Goal: Feedback & Contribution: Submit feedback/report problem

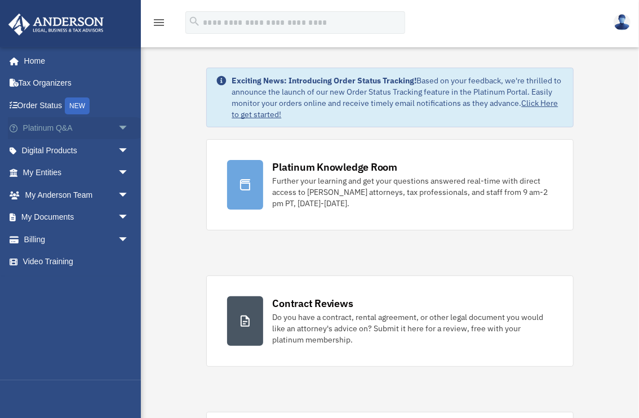
click at [118, 125] on span "arrow_drop_down" at bounding box center [129, 128] width 23 height 23
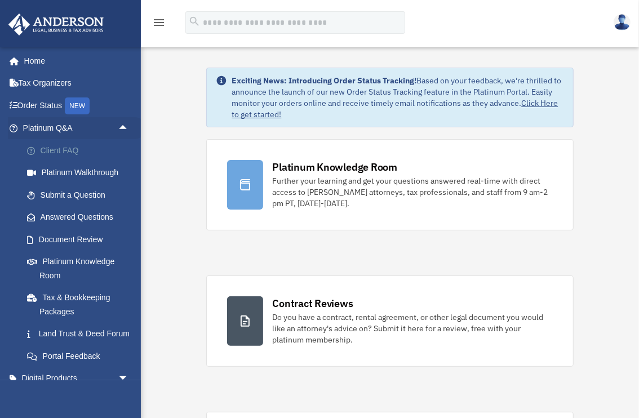
click at [68, 147] on link "Client FAQ" at bounding box center [81, 150] width 130 height 23
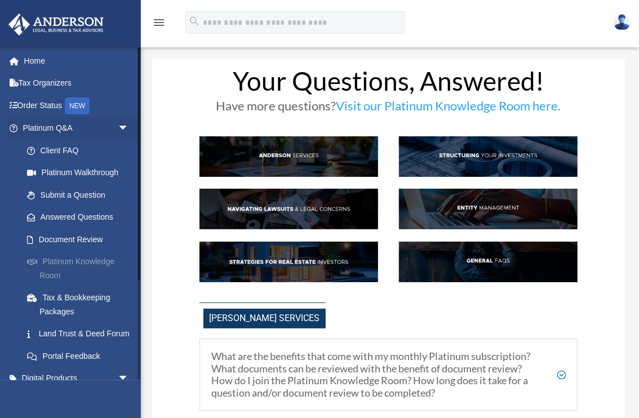
click at [71, 260] on link "Platinum Knowledge Room" at bounding box center [81, 269] width 130 height 36
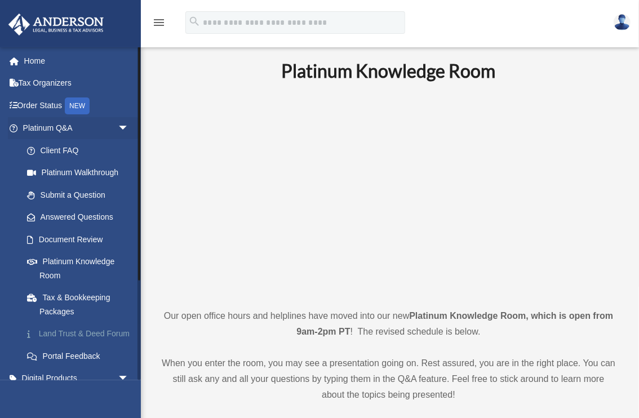
click at [59, 333] on link "Land Trust & Deed Forum" at bounding box center [81, 334] width 130 height 23
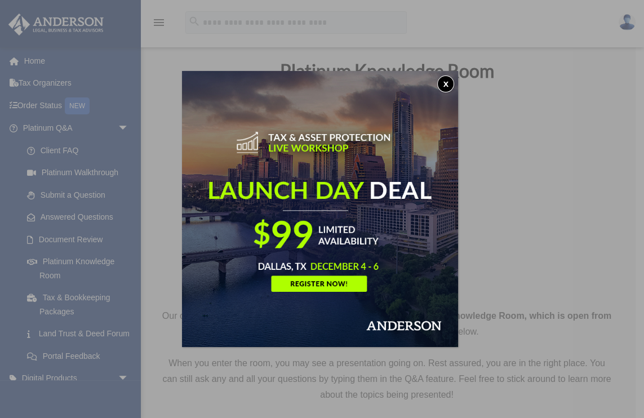
click at [69, 215] on div "x" at bounding box center [322, 209] width 644 height 418
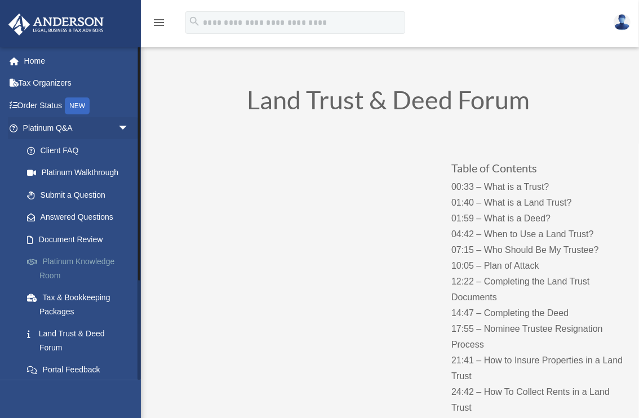
click at [70, 262] on link "Platinum Knowledge Room" at bounding box center [81, 269] width 130 height 36
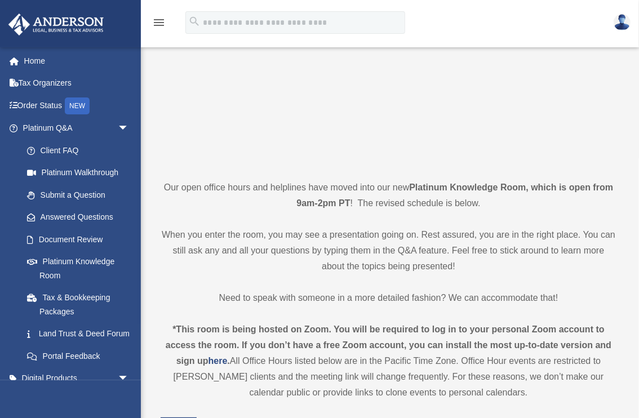
scroll to position [193, 0]
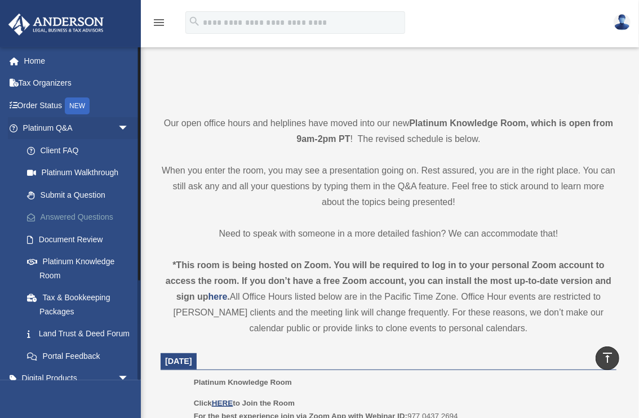
click at [89, 216] on link "Answered Questions" at bounding box center [81, 217] width 130 height 23
click at [84, 214] on link "Answered Questions" at bounding box center [81, 217] width 130 height 23
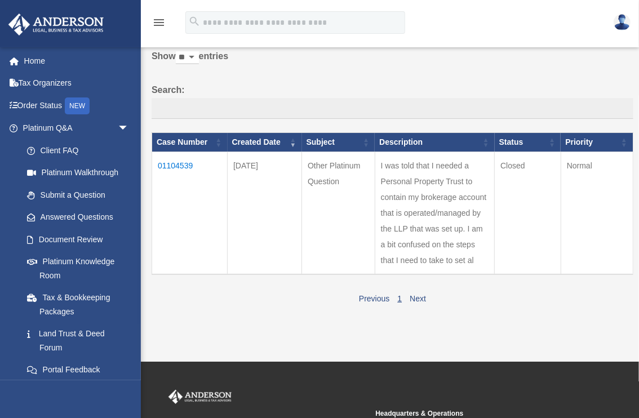
scroll to position [64, 0]
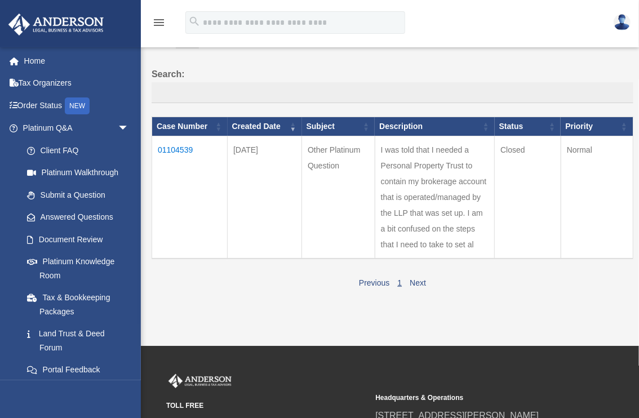
click at [183, 149] on td "01104539" at bounding box center [190, 197] width 76 height 123
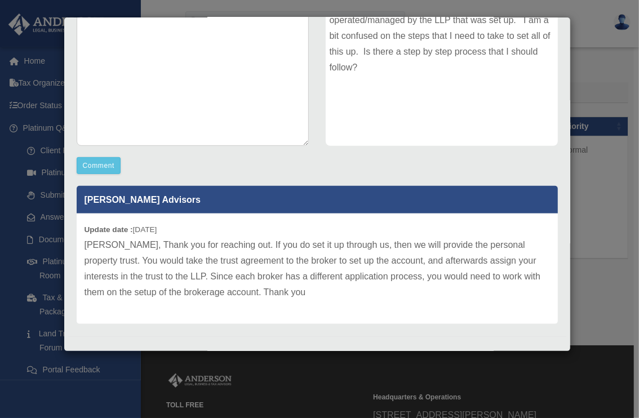
scroll to position [209, 0]
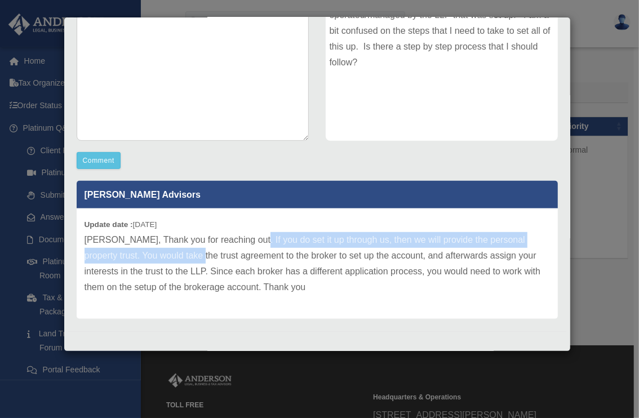
drag, startPoint x: 245, startPoint y: 240, endPoint x: 181, endPoint y: 255, distance: 65.6
click at [181, 255] on p "Helizabeth, Thank you for reaching out. If you do set it up through us, then we…" at bounding box center [318, 263] width 466 height 63
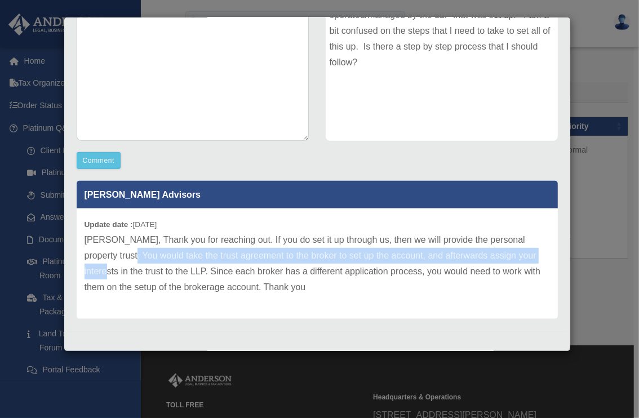
drag, startPoint x: 113, startPoint y: 254, endPoint x: 537, endPoint y: 252, distance: 424.5
click at [537, 252] on p "Helizabeth, Thank you for reaching out. If you do set it up through us, then we…" at bounding box center [318, 263] width 466 height 63
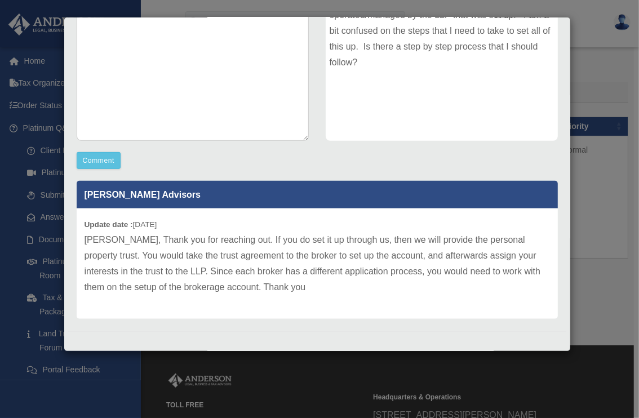
click at [360, 300] on div "Update date : 09-11-2025 Helizabeth, Thank you for reaching out. If you do set …" at bounding box center [317, 264] width 481 height 110
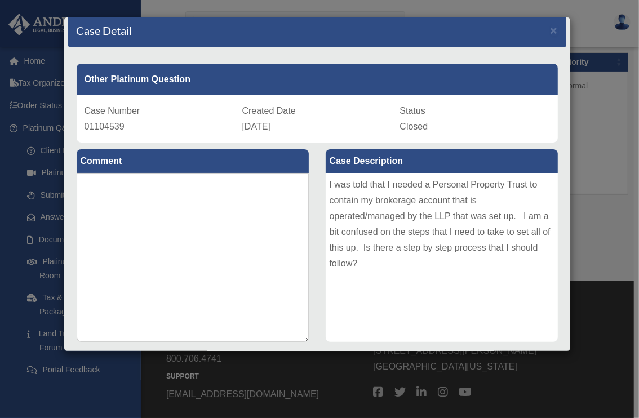
scroll to position [0, 0]
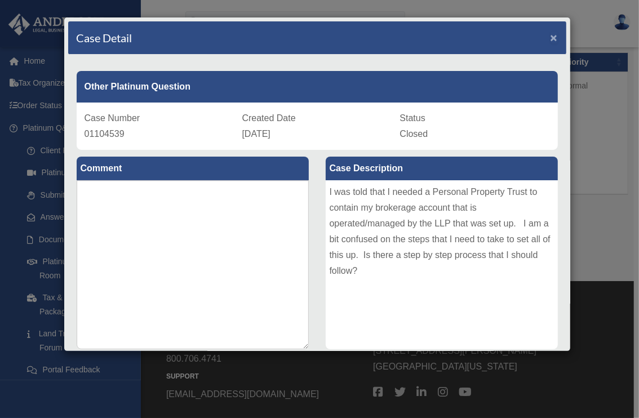
click at [551, 37] on span "×" at bounding box center [554, 37] width 7 height 13
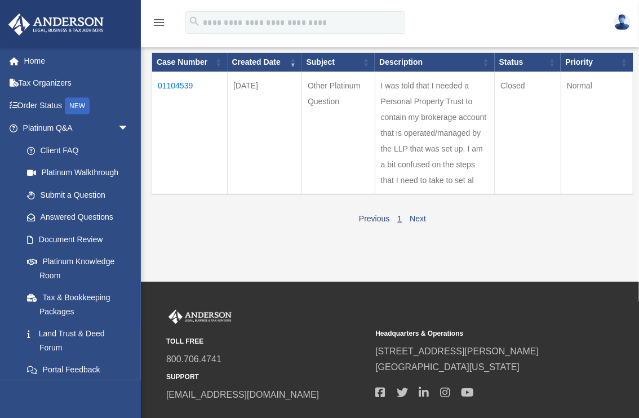
click at [253, 221] on div "Previous 1 Next" at bounding box center [393, 218] width 482 height 18
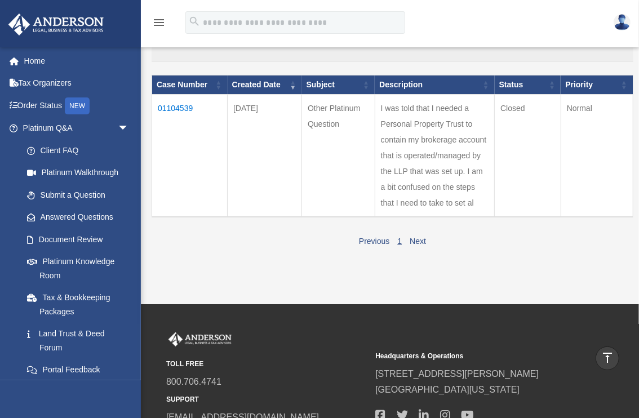
scroll to position [73, 0]
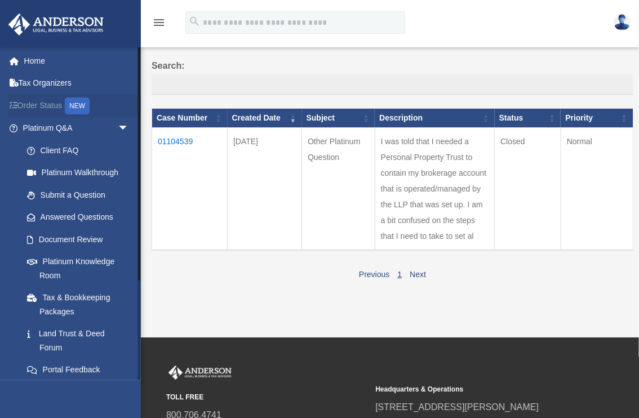
click at [37, 104] on link "Order Status NEW" at bounding box center [77, 105] width 138 height 23
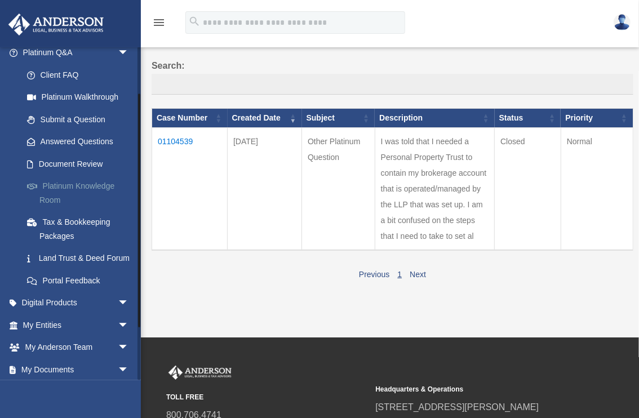
scroll to position [64, 0]
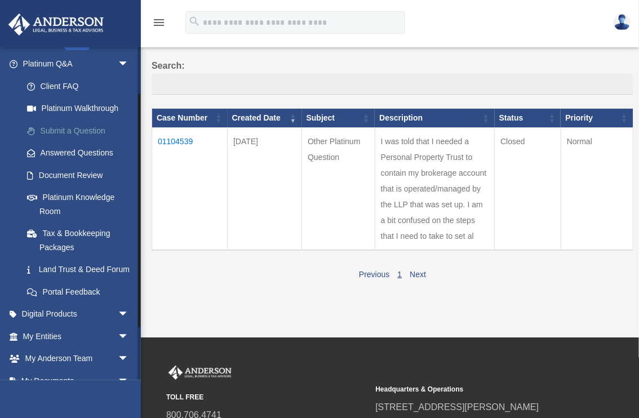
click at [89, 127] on link "Submit a Question" at bounding box center [81, 131] width 130 height 23
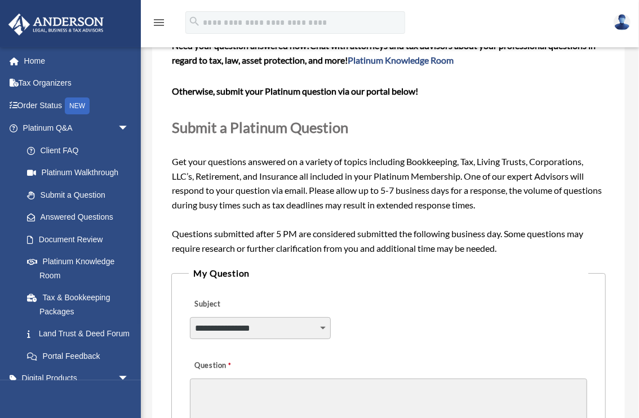
scroll to position [193, 0]
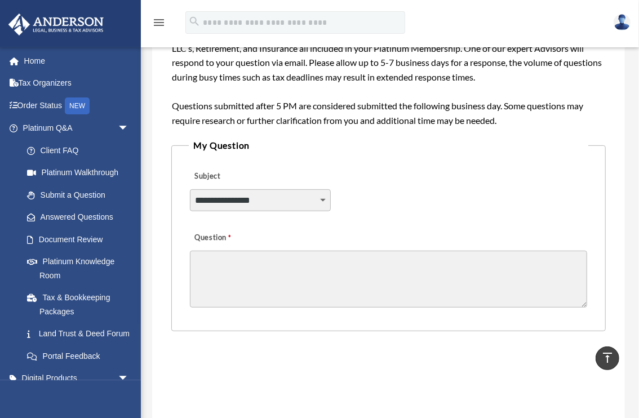
click at [321, 195] on select "**********" at bounding box center [260, 199] width 140 height 21
select select "******"
click at [190, 189] on select "**********" at bounding box center [260, 199] width 140 height 21
click at [241, 259] on textarea "Question" at bounding box center [388, 279] width 397 height 57
click at [348, 264] on textarea "Question" at bounding box center [388, 279] width 397 height 57
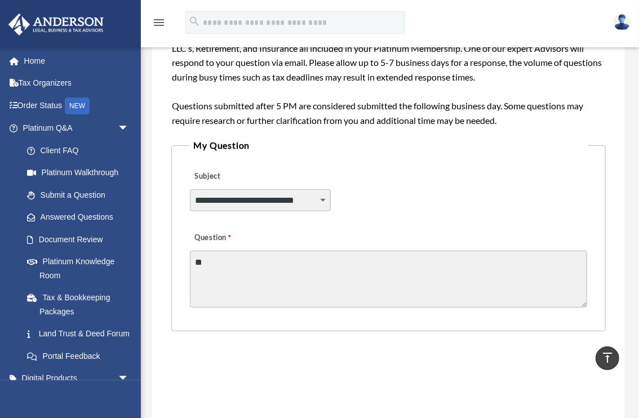
type textarea "*"
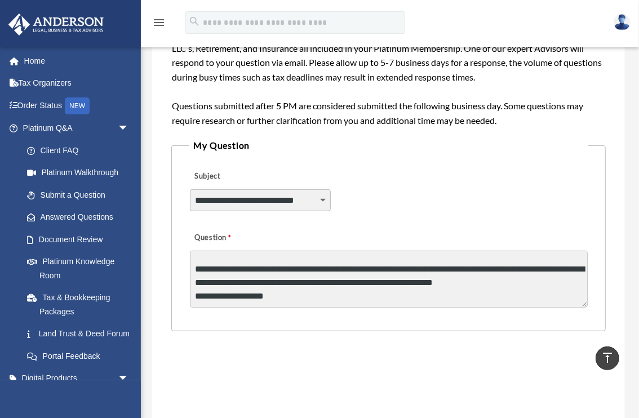
scroll to position [28, 0]
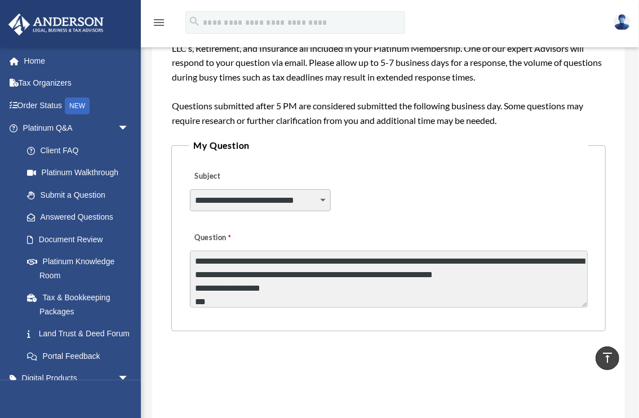
type textarea "**********"
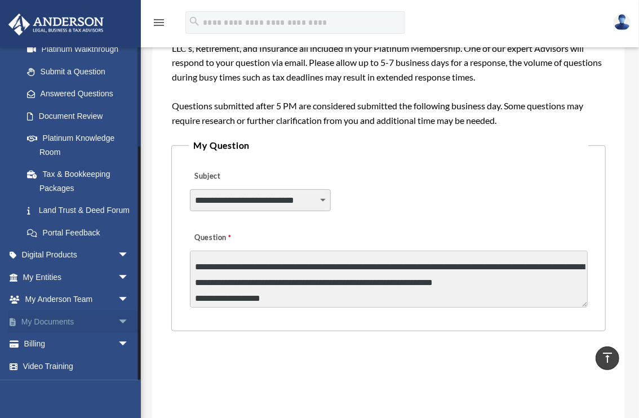
scroll to position [34, 0]
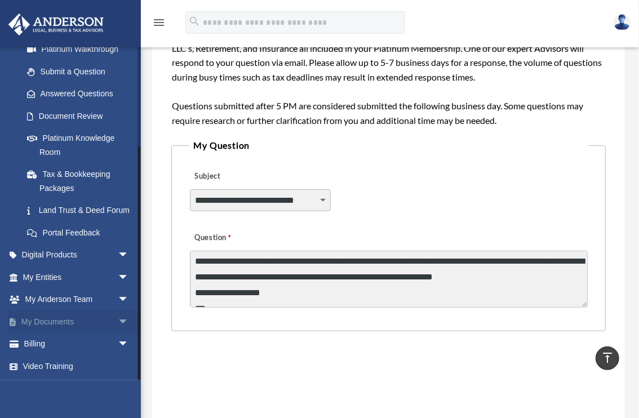
click at [55, 317] on link "My Documents arrow_drop_down" at bounding box center [77, 322] width 138 height 23
click at [118, 321] on span "arrow_drop_down" at bounding box center [129, 322] width 23 height 23
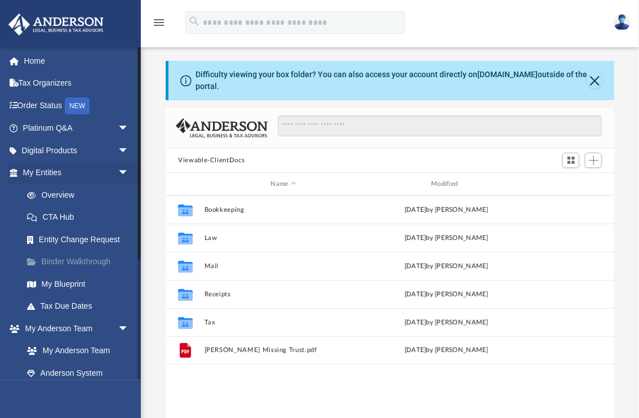
scroll to position [251, 444]
click at [121, 328] on span "arrow_drop_down" at bounding box center [129, 328] width 23 height 23
click at [120, 328] on span "arrow_drop_up" at bounding box center [129, 328] width 23 height 23
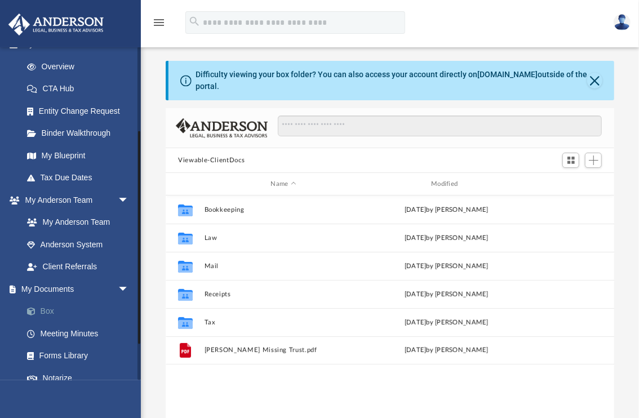
scroll to position [184, 0]
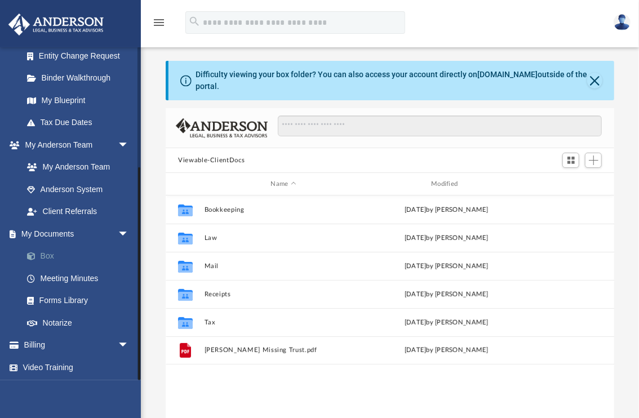
click at [48, 253] on link "Box" at bounding box center [81, 256] width 130 height 23
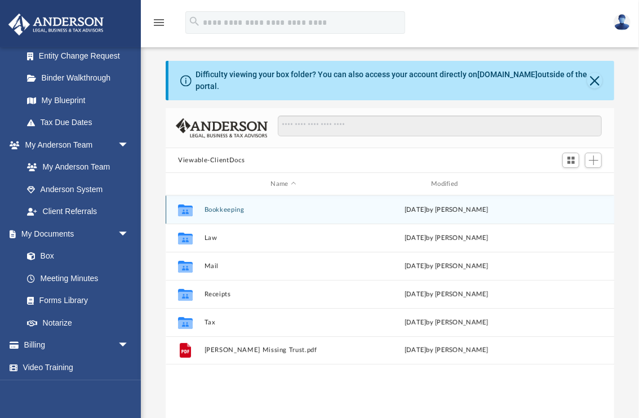
click at [221, 213] on button "Bookkeeping" at bounding box center [284, 209] width 158 height 7
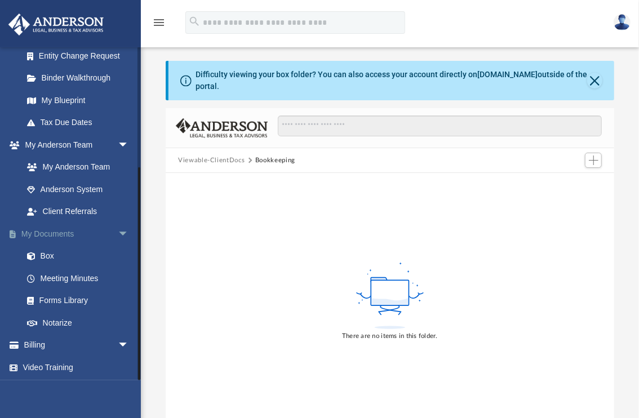
click at [59, 231] on link "My Documents arrow_drop_down" at bounding box center [77, 234] width 138 height 23
click at [50, 251] on link "Box" at bounding box center [81, 256] width 130 height 23
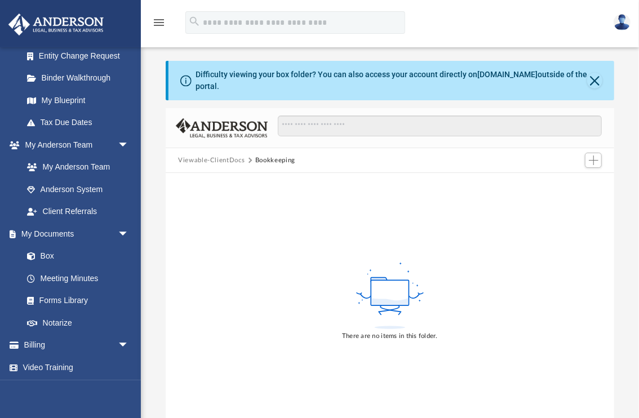
click at [221, 158] on button "Viewable-ClientDocs" at bounding box center [211, 161] width 67 height 10
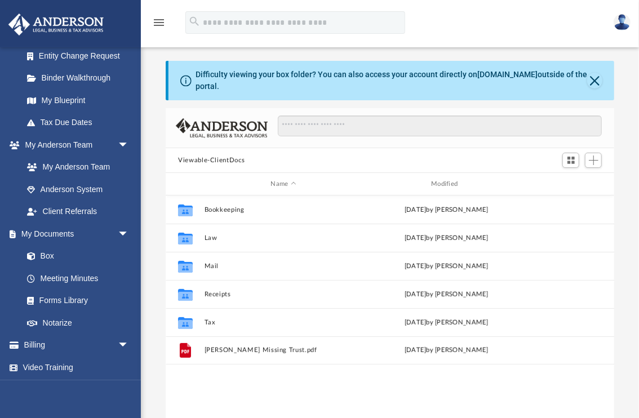
scroll to position [251, 444]
click at [51, 253] on link "Box" at bounding box center [81, 256] width 130 height 23
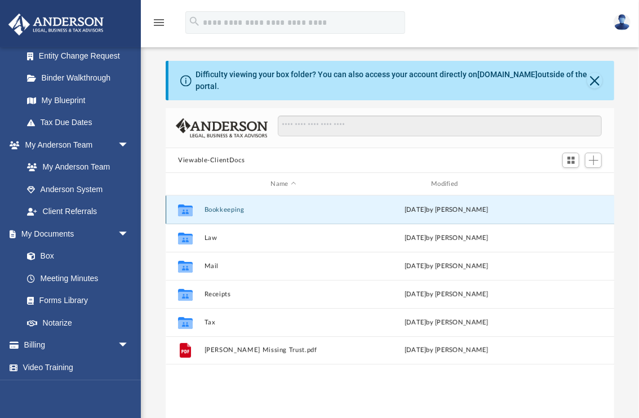
click at [222, 210] on button "Bookkeeping" at bounding box center [284, 209] width 158 height 7
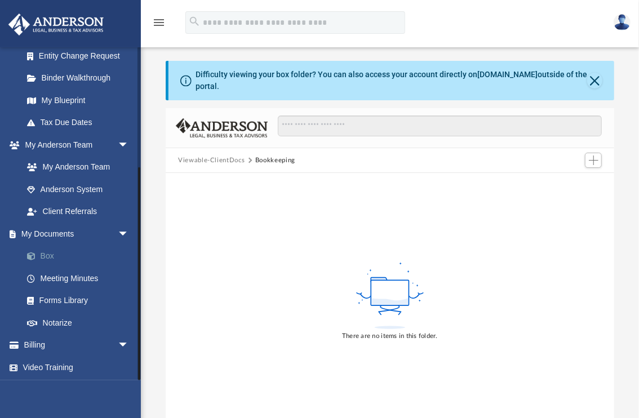
click at [51, 253] on link "Box" at bounding box center [81, 256] width 130 height 23
click at [215, 161] on button "Viewable-ClientDocs" at bounding box center [211, 161] width 67 height 10
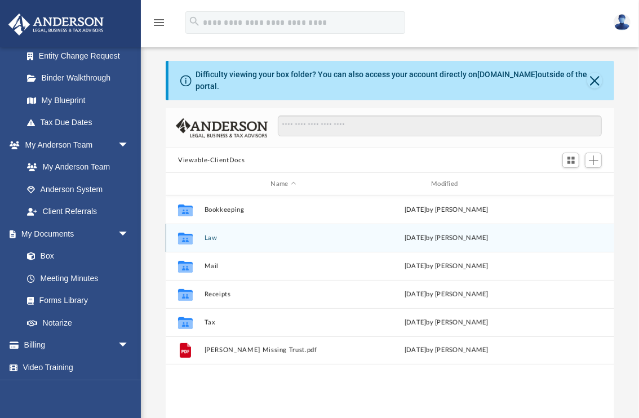
click at [191, 237] on icon "grid" at bounding box center [185, 239] width 15 height 9
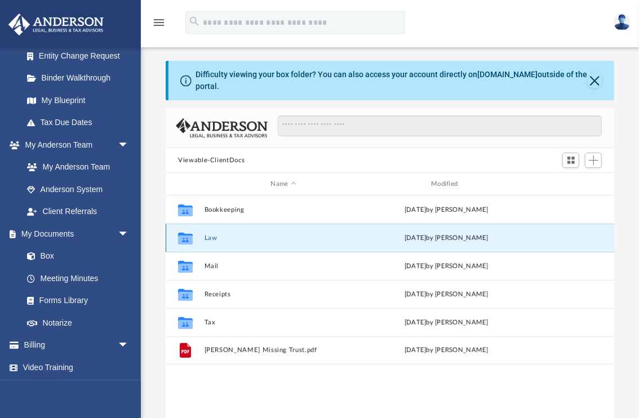
click at [198, 237] on div "Collaborated Folder" at bounding box center [185, 238] width 28 height 18
drag, startPoint x: 198, startPoint y: 237, endPoint x: 184, endPoint y: 238, distance: 14.7
click at [184, 238] on icon "grid" at bounding box center [185, 238] width 15 height 12
click at [308, 240] on button "Law" at bounding box center [284, 238] width 158 height 7
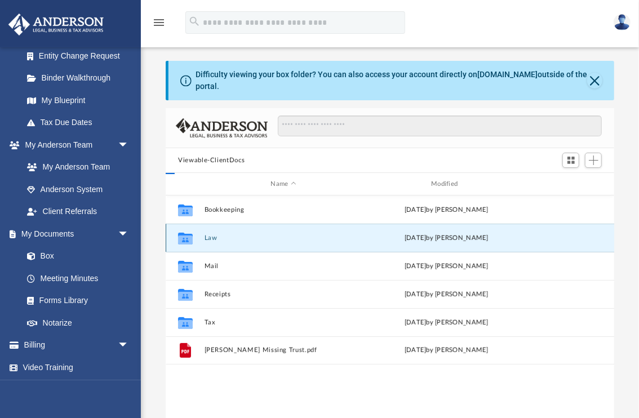
click at [308, 240] on button "Law" at bounding box center [284, 238] width 158 height 7
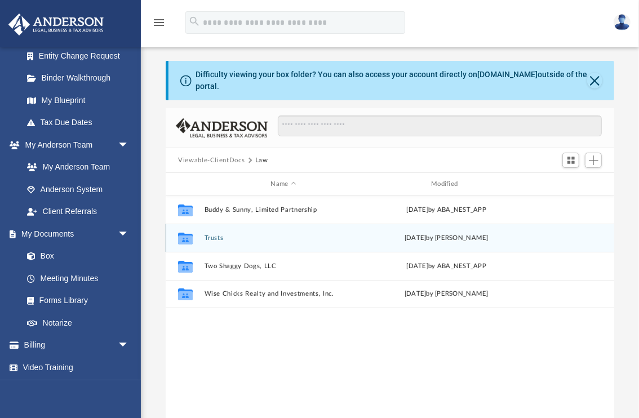
click at [225, 235] on button "Trusts" at bounding box center [284, 238] width 158 height 7
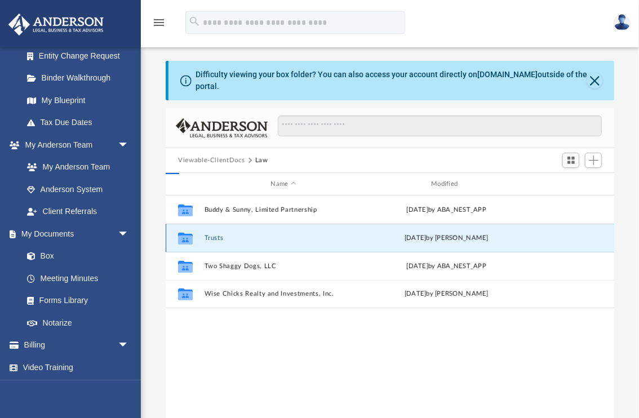
click at [225, 235] on button "Trusts" at bounding box center [284, 238] width 158 height 7
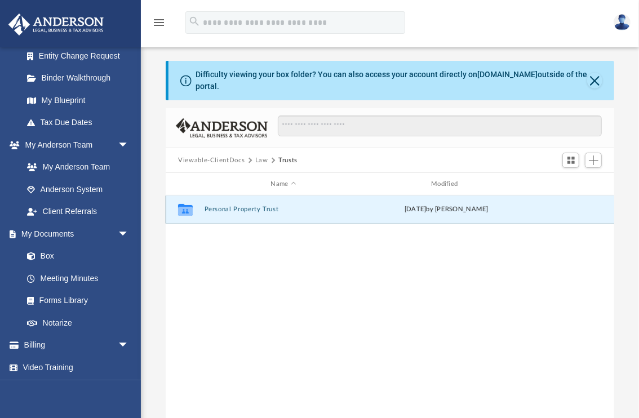
click at [245, 209] on button "Personal Property Trust" at bounding box center [284, 209] width 158 height 7
click at [255, 206] on button "PPT - Blue Eyes Wolf Trust" at bounding box center [284, 209] width 158 height 7
click at [289, 206] on button "Signed PPT Docs (Blue Eyes Wolf Trust).pdf" at bounding box center [284, 209] width 158 height 7
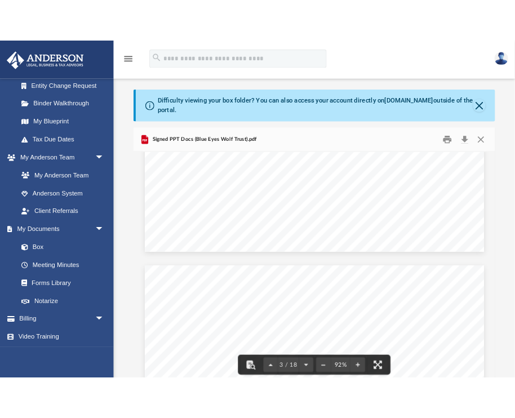
scroll to position [0, 0]
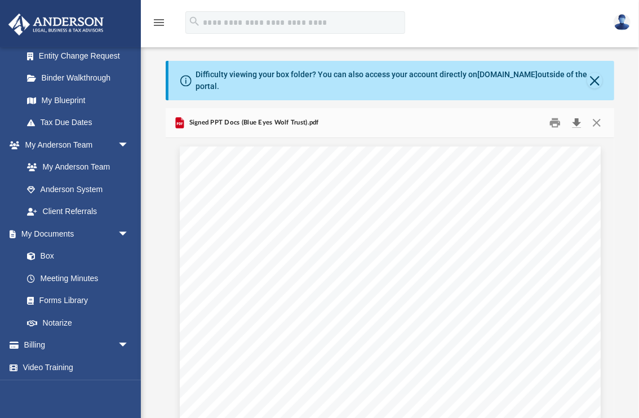
click at [578, 124] on button "Download" at bounding box center [577, 122] width 20 height 17
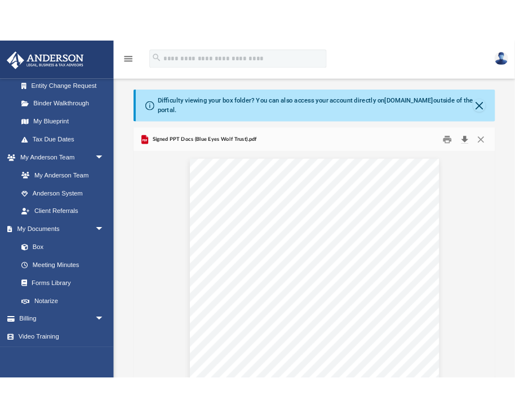
scroll to position [251, 332]
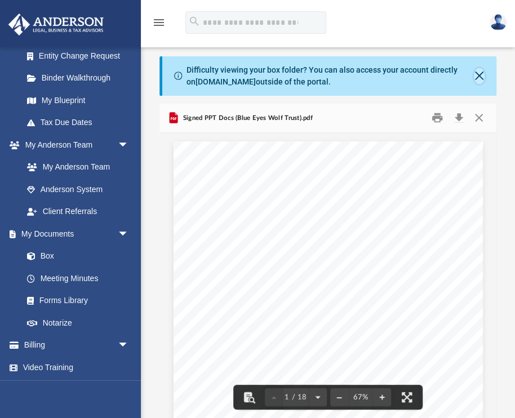
click at [480, 76] on button "Close" at bounding box center [479, 76] width 11 height 16
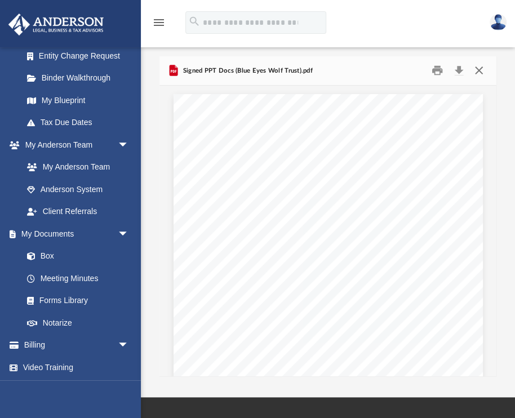
click at [481, 70] on button "Close" at bounding box center [478, 70] width 20 height 17
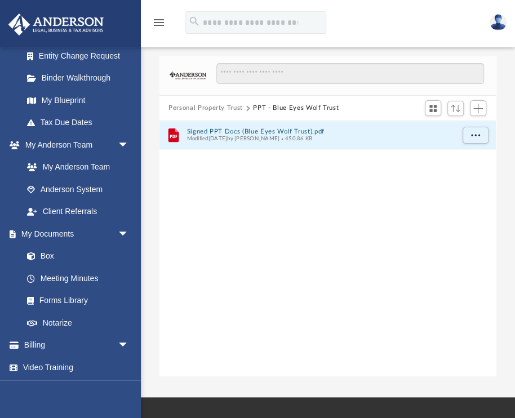
click at [254, 223] on div "File Signed PPT Docs (Blue Eyes Wolf Trust).pdf Modified Mon Aug 25 2025 by Aly…" at bounding box center [328, 249] width 337 height 256
click at [160, 23] on icon "menu" at bounding box center [159, 23] width 14 height 14
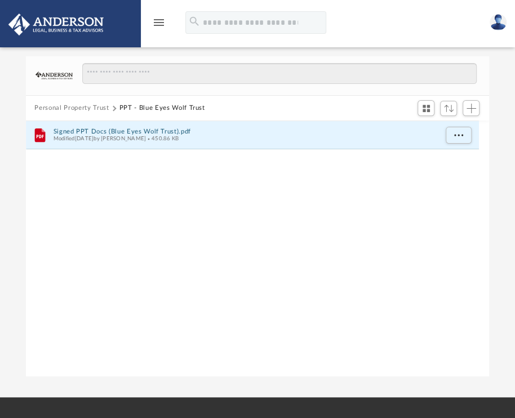
scroll to position [251, 458]
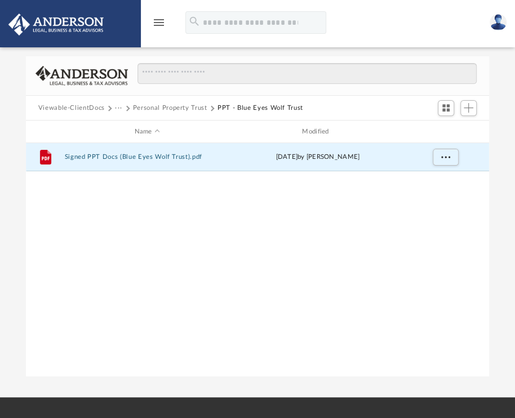
click at [160, 23] on icon "menu" at bounding box center [159, 23] width 14 height 14
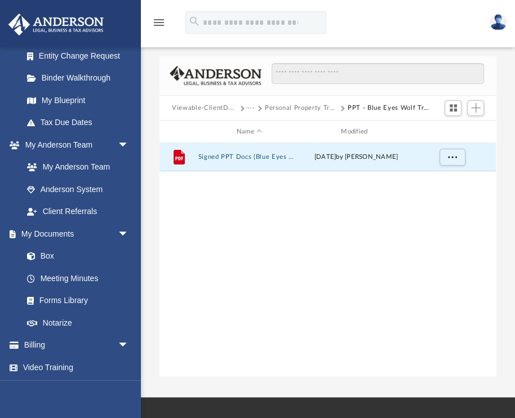
scroll to position [251, 332]
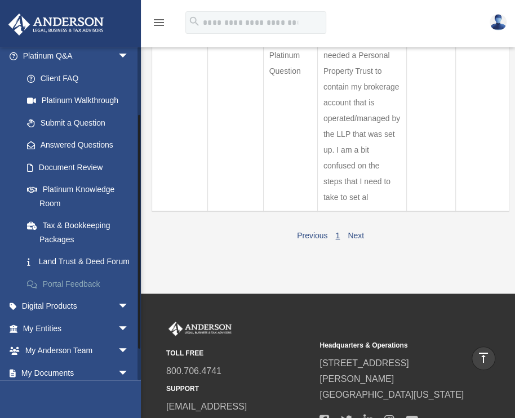
scroll to position [136, 0]
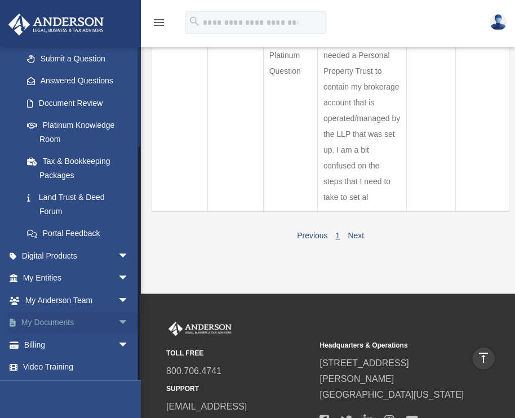
click at [79, 319] on link "My Documents arrow_drop_down" at bounding box center [77, 323] width 138 height 23
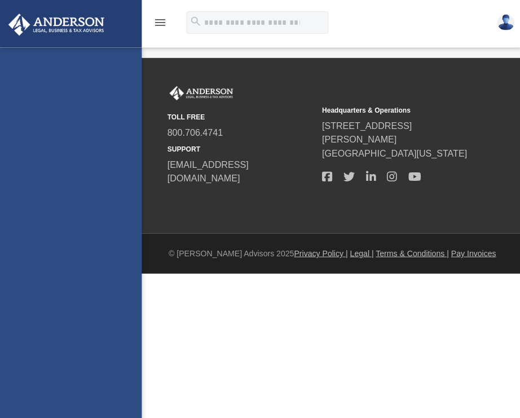
click at [114, 320] on div "[EMAIL_ADDRESS][DOMAIN_NAME] Sign Out [EMAIL_ADDRESS][DOMAIN_NAME] Home Tax Org…" at bounding box center [70, 256] width 141 height 418
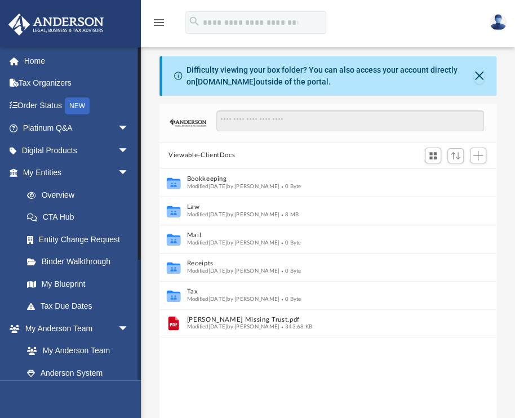
scroll to position [251, 332]
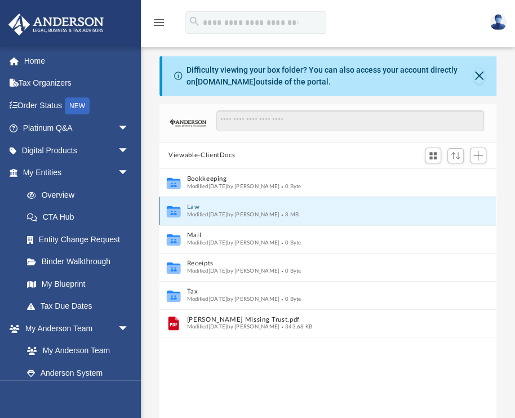
click at [218, 208] on button "Law" at bounding box center [320, 206] width 267 height 7
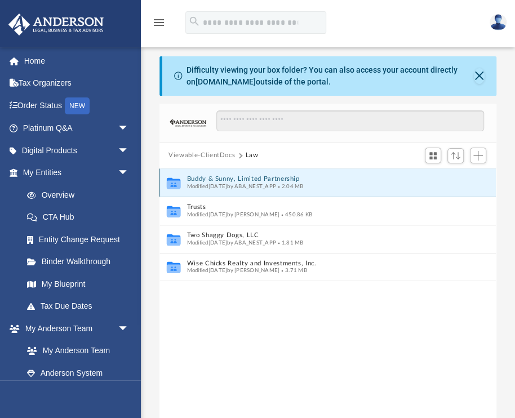
click at [236, 178] on button "Buddy & Sunny, Limited Partnership" at bounding box center [320, 178] width 267 height 7
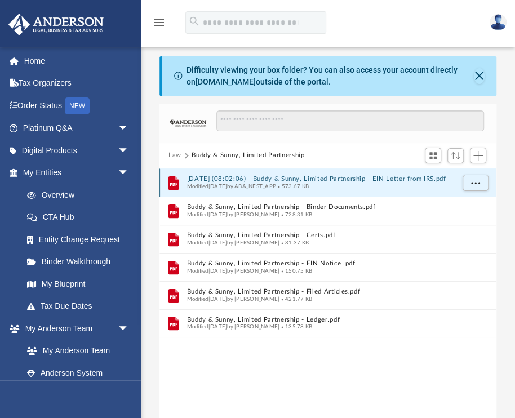
click at [307, 177] on button "2025.08.25 (08:02:06) - Buddy & Sunny, Limited Partnership - EIN Letter from IR…" at bounding box center [320, 178] width 267 height 7
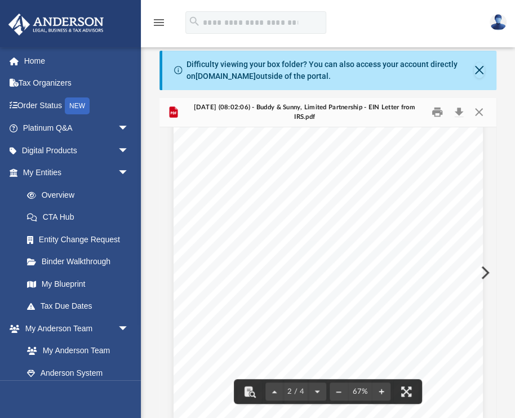
scroll to position [515, 0]
click at [458, 112] on button "Download" at bounding box center [459, 112] width 20 height 17
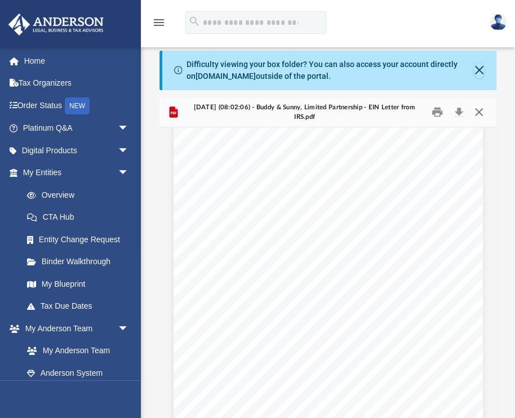
click at [480, 110] on button "Close" at bounding box center [478, 112] width 20 height 17
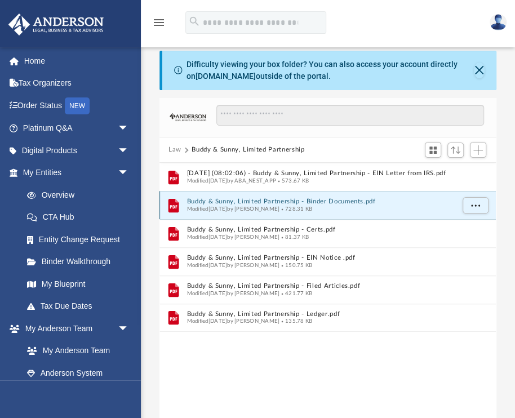
click at [263, 201] on button "Buddy & Sunny, Limited Partnership - Binder Documents.pdf" at bounding box center [320, 201] width 267 height 7
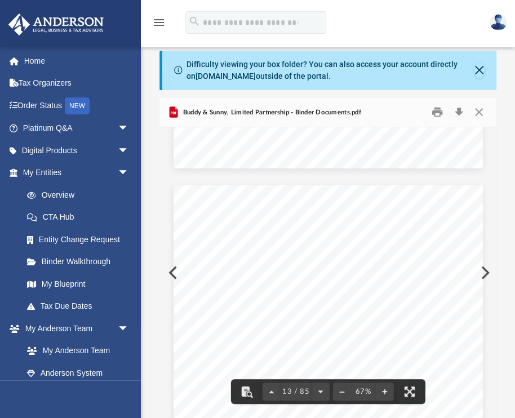
scroll to position [5089, 0]
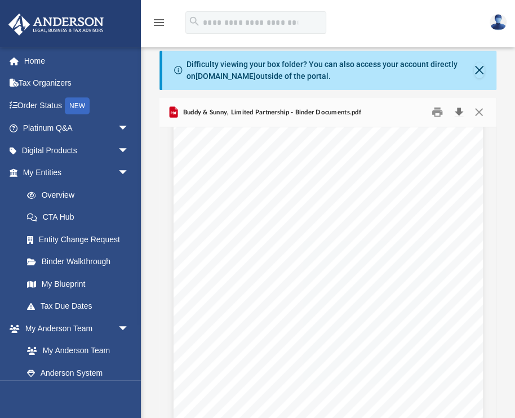
click at [458, 110] on button "Download" at bounding box center [459, 112] width 20 height 17
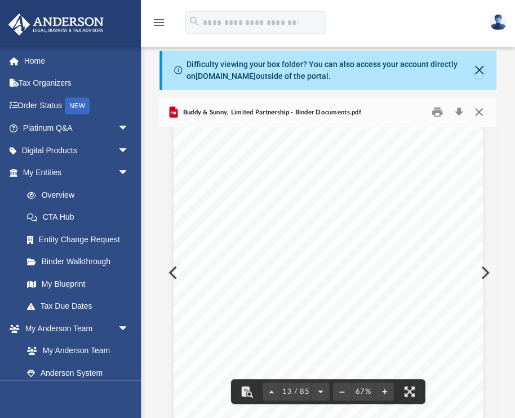
click at [478, 110] on button "Close" at bounding box center [478, 112] width 20 height 17
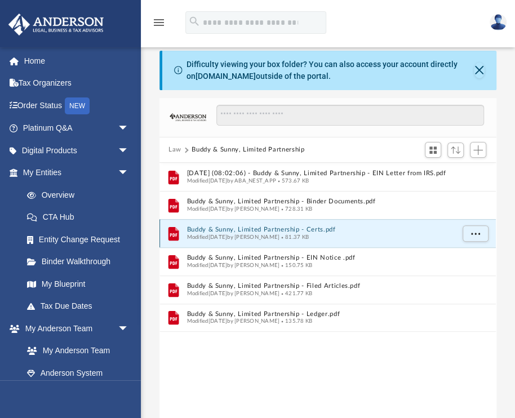
click at [258, 228] on button "Buddy & Sunny, Limited Partnership - Certs.pdf" at bounding box center [320, 229] width 267 height 7
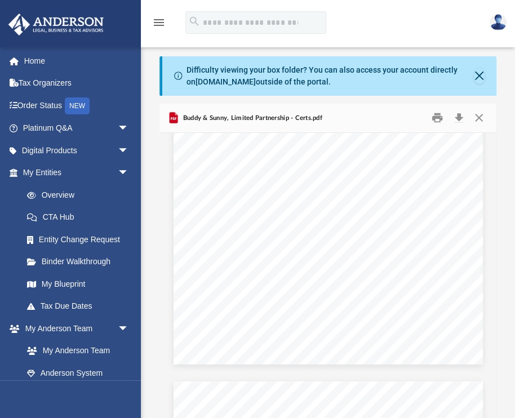
scroll to position [0, 0]
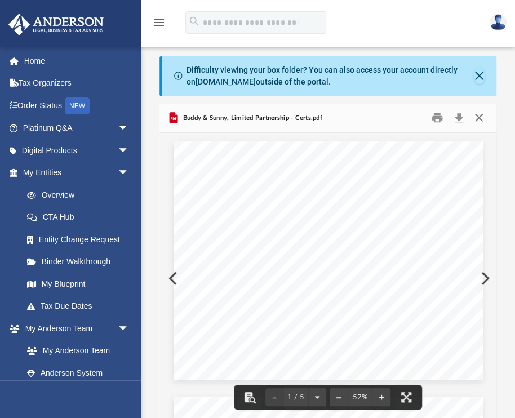
click at [480, 121] on button "Close" at bounding box center [478, 117] width 20 height 17
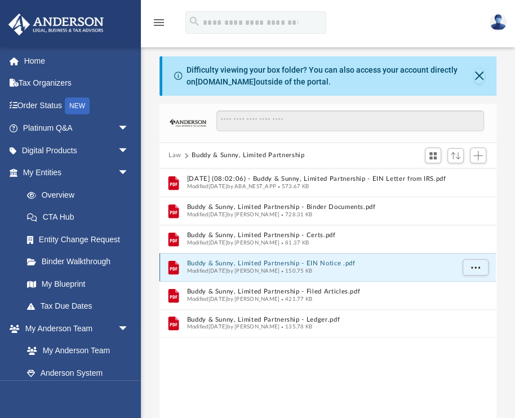
click at [278, 263] on button "Buddy & Sunny, Limited Partnership - EIN Notice .pdf" at bounding box center [320, 263] width 267 height 7
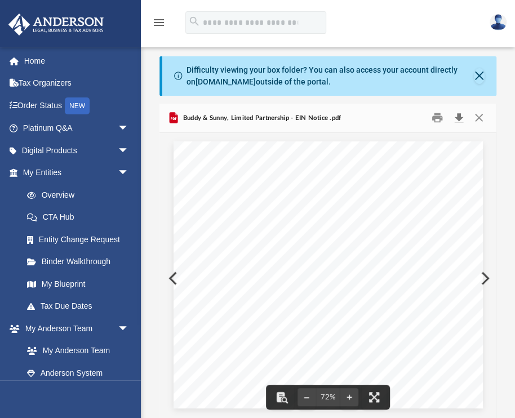
click at [458, 116] on button "Download" at bounding box center [459, 117] width 20 height 17
click at [476, 118] on button "Close" at bounding box center [478, 117] width 20 height 17
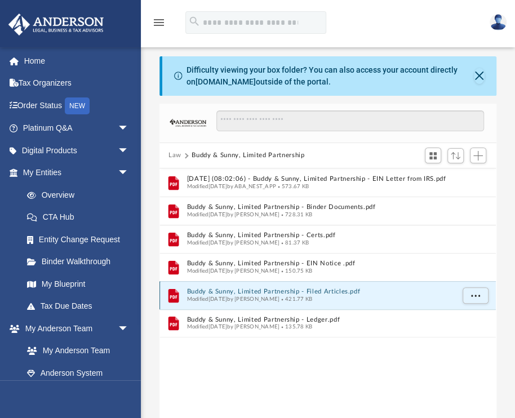
click at [275, 290] on button "Buddy & Sunny, Limited Partnership - Filed Articles.pdf" at bounding box center [320, 291] width 267 height 7
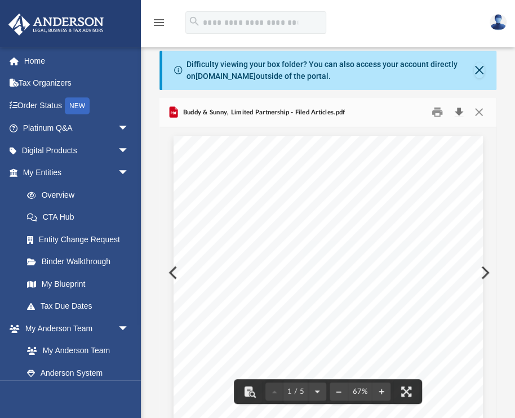
click at [459, 112] on button "Download" at bounding box center [459, 112] width 20 height 17
click at [479, 111] on button "Close" at bounding box center [478, 112] width 20 height 17
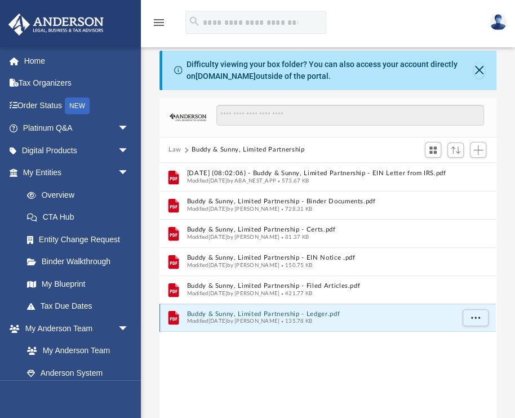
click at [266, 312] on button "Buddy & Sunny, Limited Partnership - Ledger.pdf" at bounding box center [320, 314] width 267 height 7
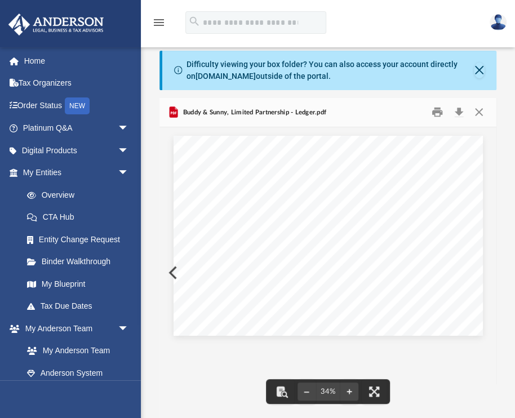
scroll to position [1, 0]
click at [459, 112] on button "Download" at bounding box center [459, 111] width 20 height 17
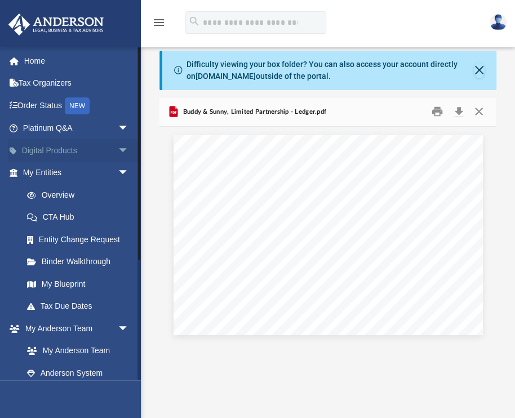
scroll to position [0, 0]
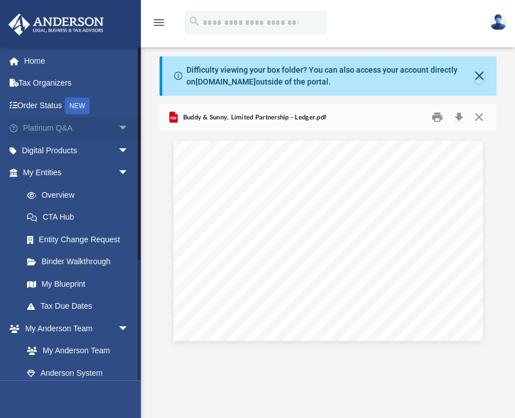
click at [118, 122] on span "arrow_drop_down" at bounding box center [129, 128] width 23 height 23
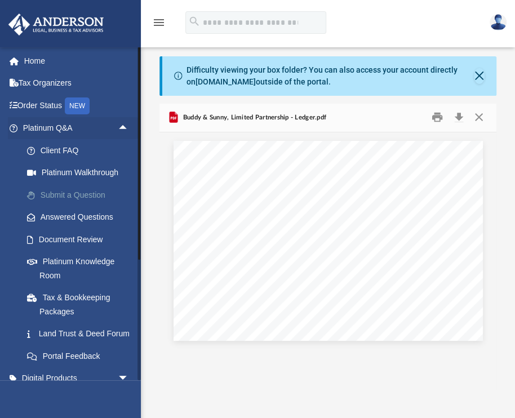
click at [80, 188] on link "Submit a Question" at bounding box center [81, 195] width 130 height 23
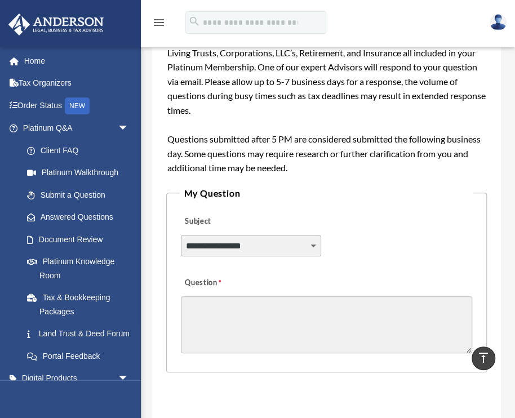
scroll to position [258, 0]
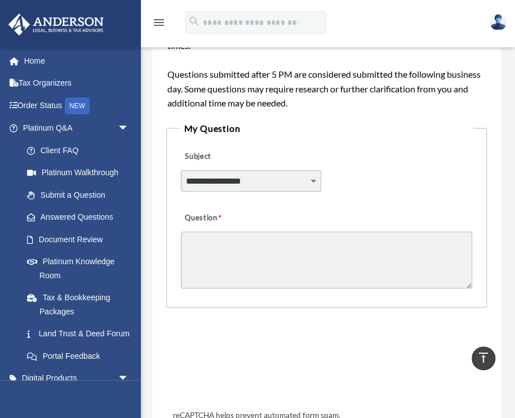
click at [304, 182] on select "**********" at bounding box center [251, 180] width 140 height 21
select select "******"
click at [181, 170] on select "**********" at bounding box center [251, 180] width 140 height 21
click at [231, 249] on textarea "Question" at bounding box center [327, 260] width 292 height 57
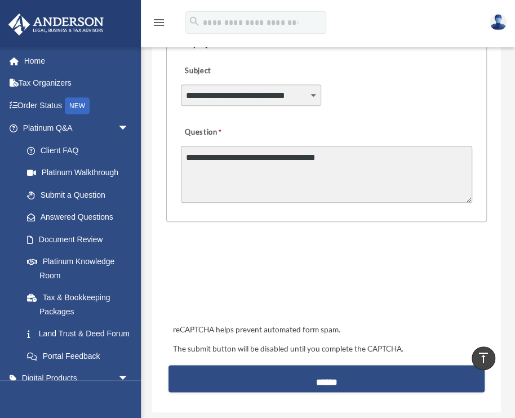
scroll to position [322, 0]
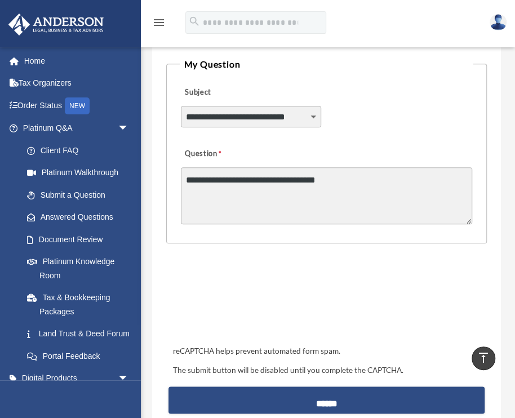
click at [312, 119] on select "**********" at bounding box center [251, 116] width 140 height 21
click at [382, 123] on div "**********" at bounding box center [327, 108] width 294 height 61
click at [349, 182] on textarea "**********" at bounding box center [327, 195] width 292 height 57
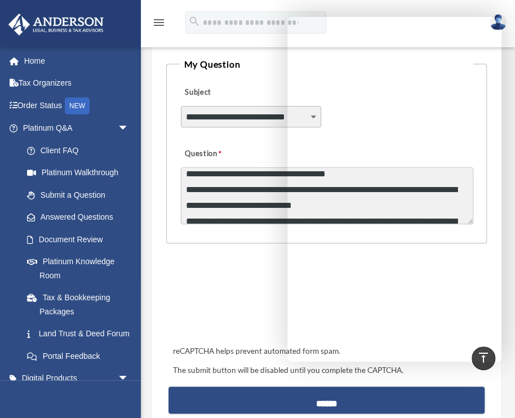
scroll to position [386, 0]
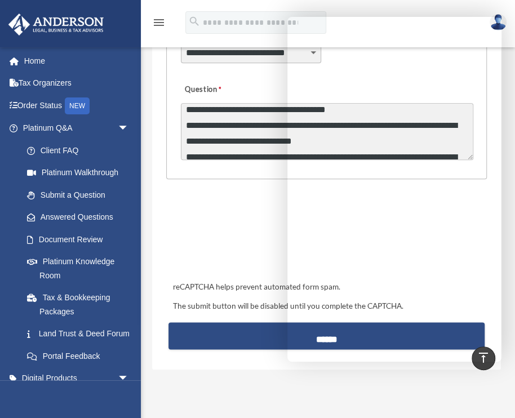
click at [252, 191] on div "reCAPTCHA helps prevent automated form spam. The submit button will be disabled…" at bounding box center [326, 274] width 321 height 166
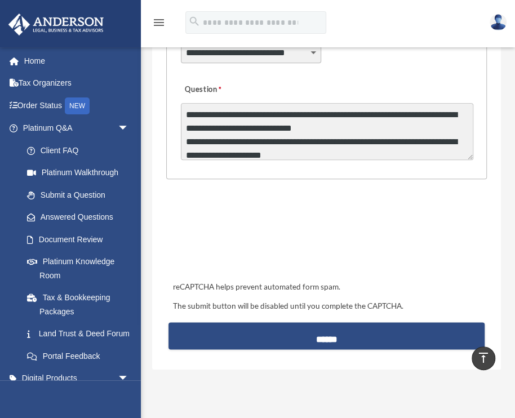
scroll to position [20, 0]
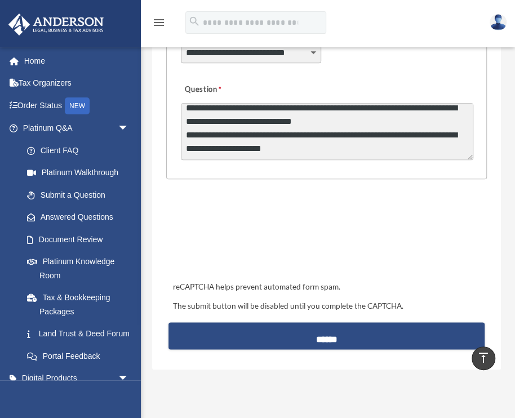
click at [399, 148] on textarea "**********" at bounding box center [327, 131] width 293 height 57
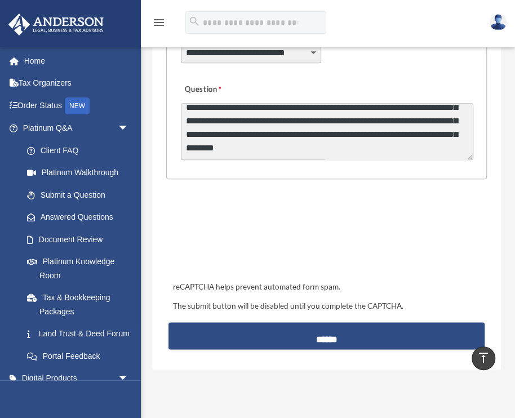
scroll to position [122, 0]
drag, startPoint x: 470, startPoint y: 156, endPoint x: 469, endPoint y: 196, distance: 40.0
click at [469, 196] on form "**********" at bounding box center [326, 31] width 321 height 650
drag, startPoint x: 471, startPoint y: 156, endPoint x: 472, endPoint y: 163, distance: 7.9
click at [472, 163] on div "**********" at bounding box center [327, 121] width 294 height 90
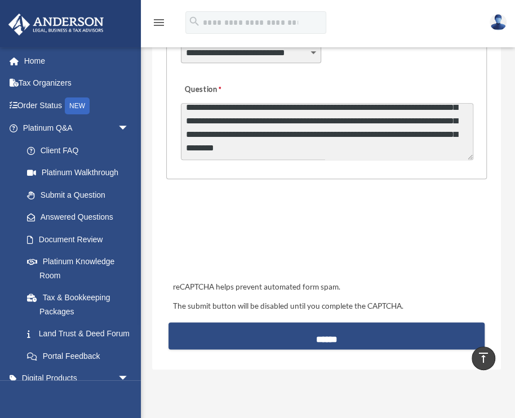
scroll to position [113, 0]
click at [349, 139] on textarea "**********" at bounding box center [327, 131] width 293 height 57
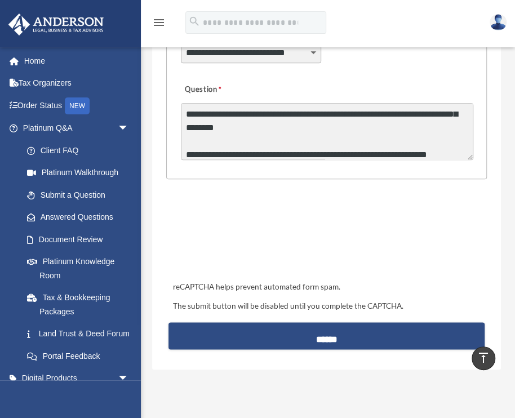
scroll to position [163, 0]
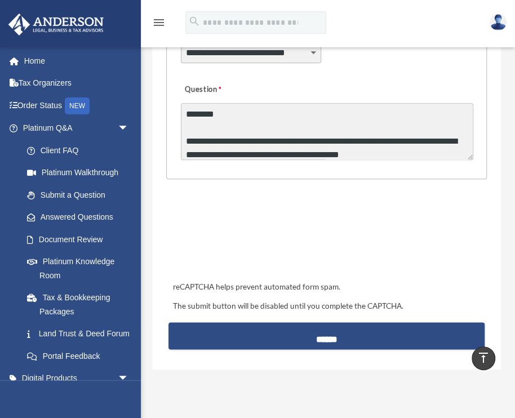
drag, startPoint x: 470, startPoint y: 158, endPoint x: 460, endPoint y: 224, distance: 66.7
click at [459, 225] on form "**********" at bounding box center [326, 31] width 321 height 650
drag, startPoint x: 471, startPoint y: 154, endPoint x: 474, endPoint y: 180, distance: 25.5
click at [474, 180] on form "**********" at bounding box center [326, 31] width 321 height 650
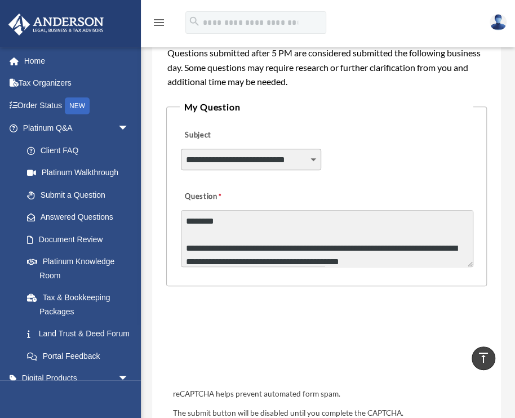
scroll to position [258, 0]
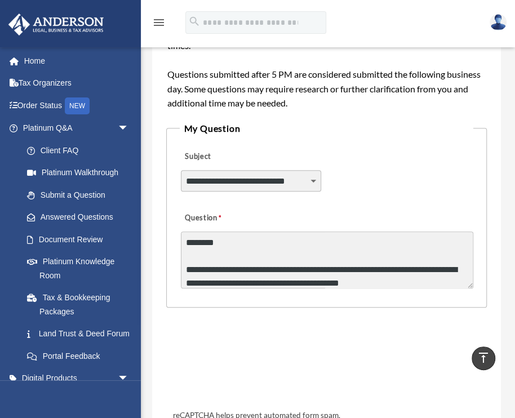
drag, startPoint x: 470, startPoint y: 287, endPoint x: 470, endPoint y: 294, distance: 6.8
click at [470, 294] on fieldset "**********" at bounding box center [326, 214] width 321 height 187
drag, startPoint x: 471, startPoint y: 286, endPoint x: 468, endPoint y: 297, distance: 10.7
click at [468, 297] on fieldset "**********" at bounding box center [326, 214] width 321 height 187
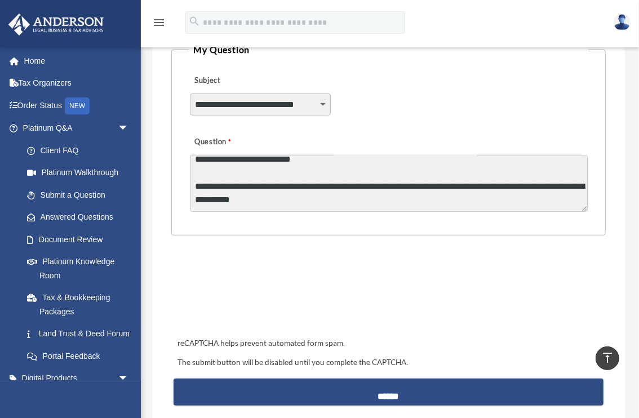
scroll to position [163, 0]
drag, startPoint x: 585, startPoint y: 209, endPoint x: 589, endPoint y: 218, distance: 9.6
click at [515, 225] on fieldset "**********" at bounding box center [388, 139] width 435 height 194
drag, startPoint x: 586, startPoint y: 206, endPoint x: 596, endPoint y: 206, distance: 10.7
click at [515, 206] on fieldset "**********" at bounding box center [388, 139] width 435 height 194
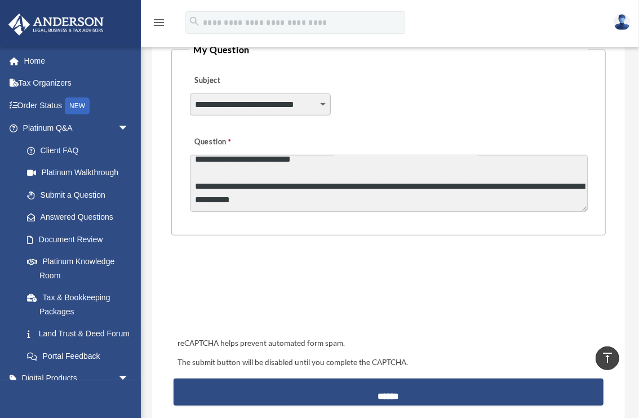
click at [379, 179] on textarea "**********" at bounding box center [389, 183] width 398 height 57
click at [269, 194] on textarea "**********" at bounding box center [389, 183] width 398 height 57
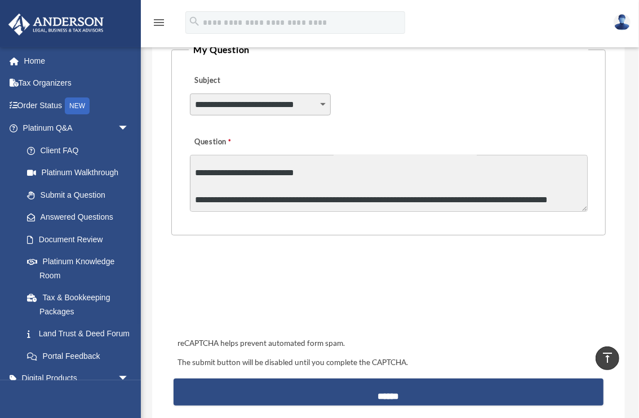
scroll to position [312, 0]
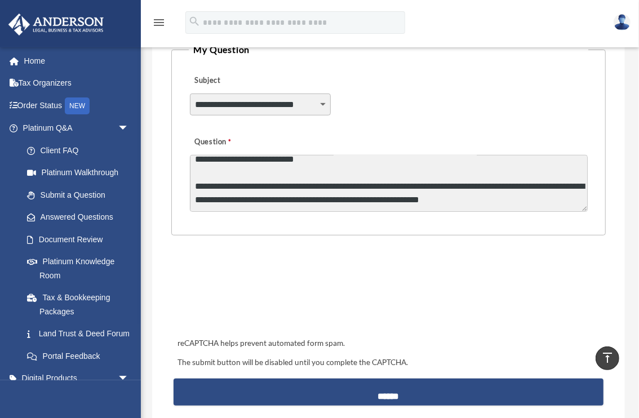
type textarea "**********"
drag, startPoint x: 586, startPoint y: 210, endPoint x: 585, endPoint y: 231, distance: 20.9
click at [515, 231] on fieldset "**********" at bounding box center [388, 139] width 435 height 194
drag, startPoint x: 191, startPoint y: 166, endPoint x: 486, endPoint y: 207, distance: 298.9
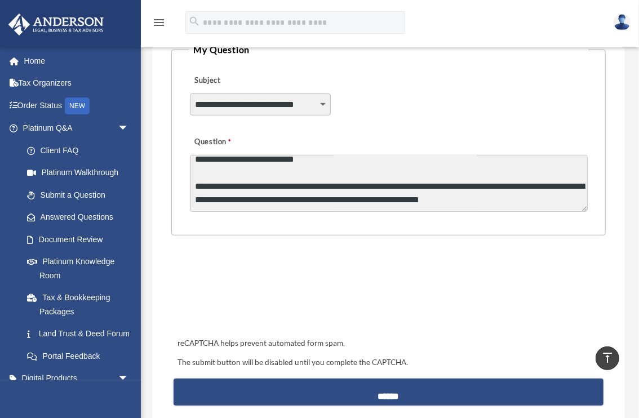
click at [486, 209] on textarea "Question" at bounding box center [389, 183] width 398 height 57
